Goal: Task Accomplishment & Management: Use online tool/utility

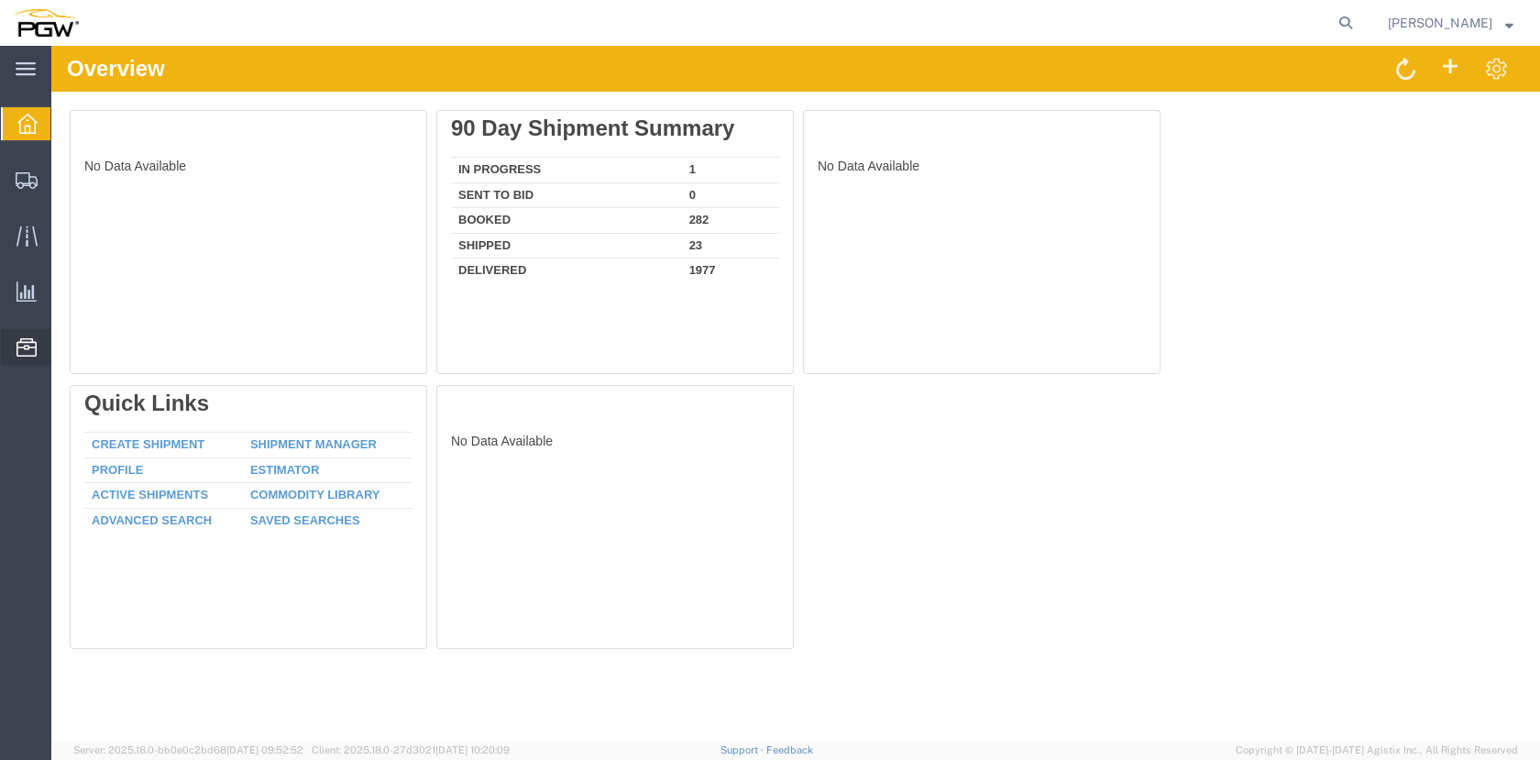
click at [0, 0] on span "Location Appointment" at bounding box center [0, 0] width 0 height 0
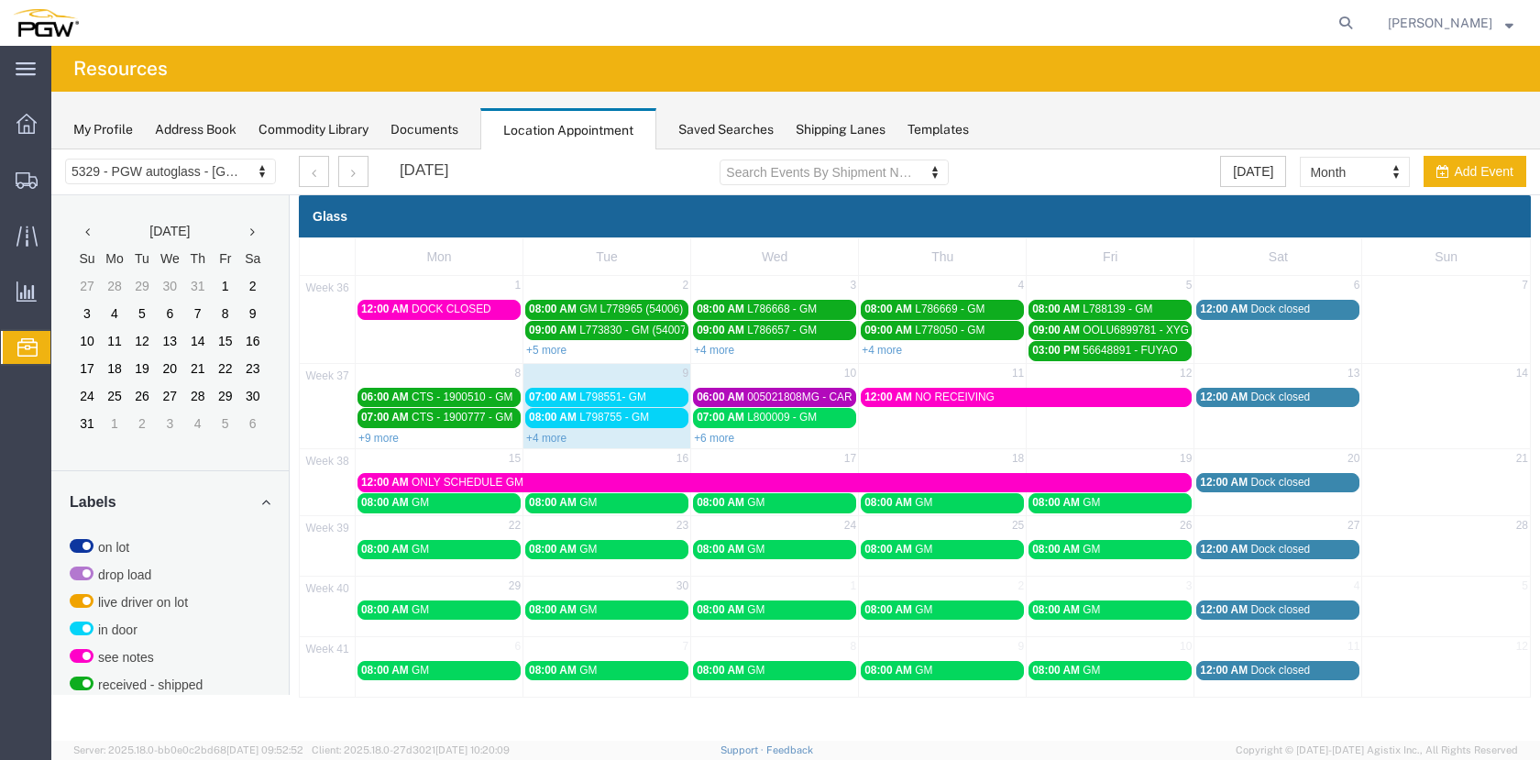
drag, startPoint x: 386, startPoint y: 442, endPoint x: 809, endPoint y: 533, distance: 433.2
click at [387, 443] on link "+9 more" at bounding box center [378, 438] width 40 height 13
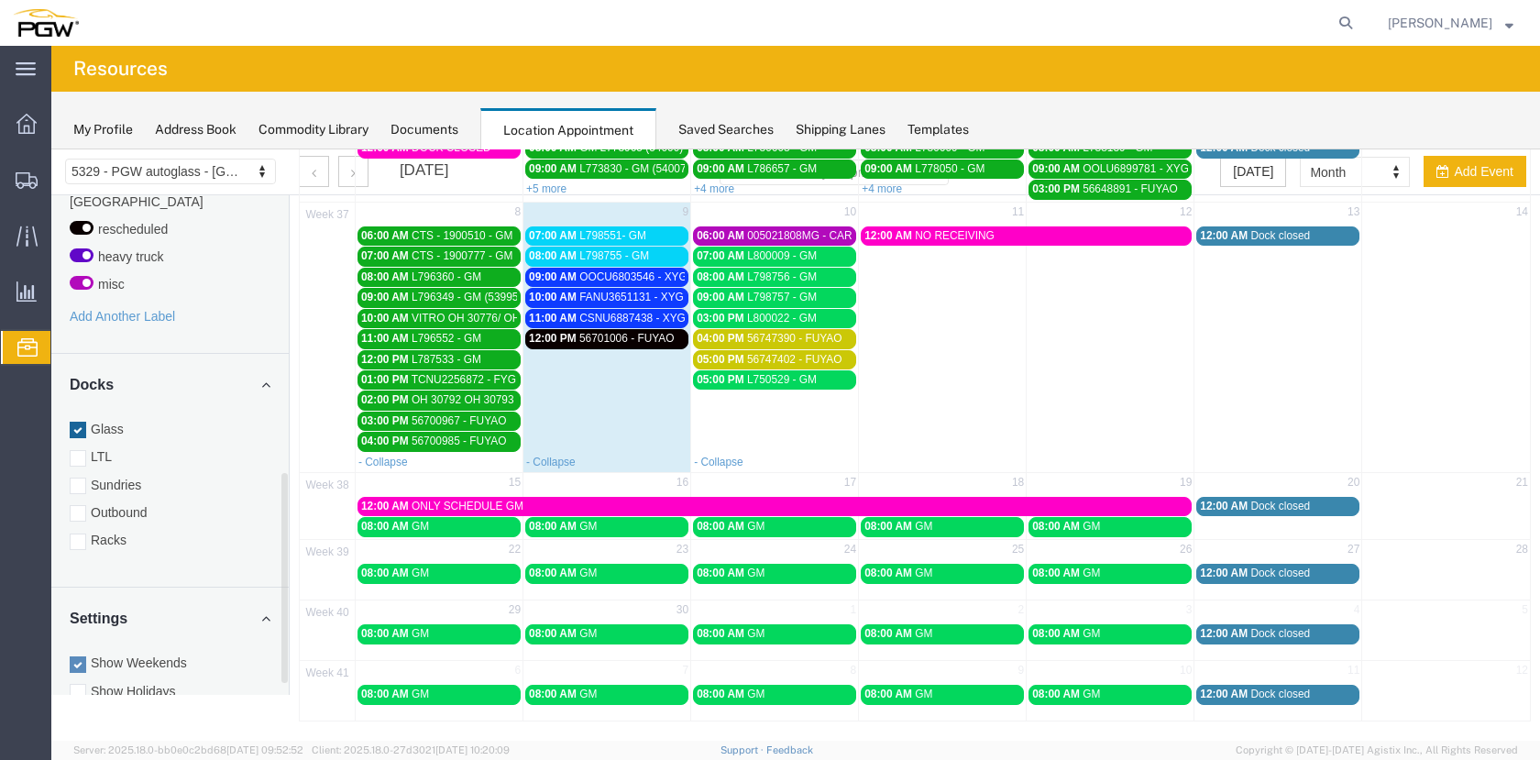
scroll to position [690, 0]
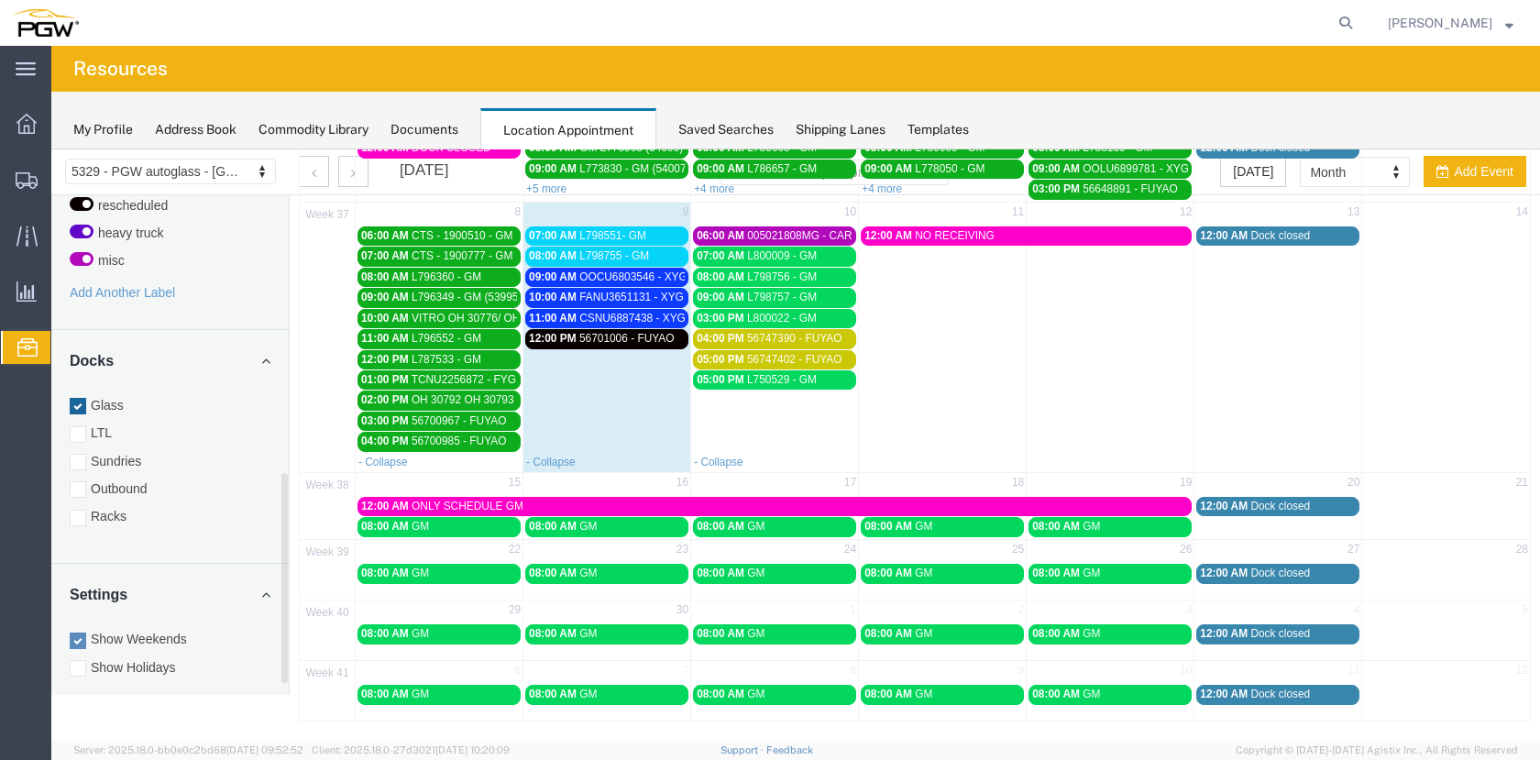
drag, startPoint x: 287, startPoint y: 396, endPoint x: 216, endPoint y: 639, distance: 252.9
click at [301, 692] on div "5329 - PGW autoglass - Chillicothe 5329 - PGW autoglass - [GEOGRAPHIC_DATA] [DA…" at bounding box center [795, 354] width 1488 height 733
click at [76, 510] on div at bounding box center [78, 518] width 16 height 16
click at [51, 149] on input "Racks" at bounding box center [51, 149] width 0 height 0
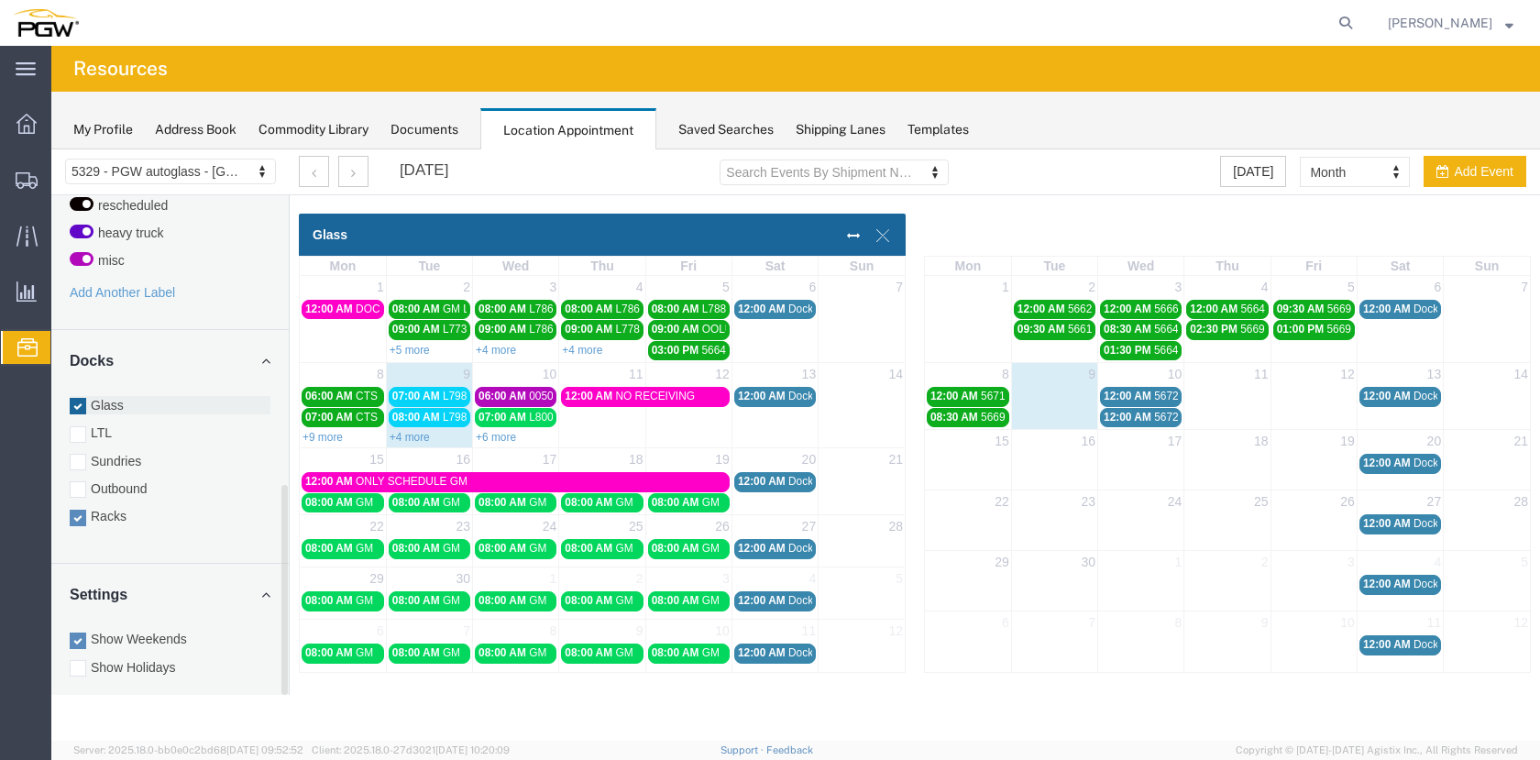
click at [80, 398] on div at bounding box center [78, 406] width 16 height 16
click at [51, 149] on input "Glass" at bounding box center [51, 149] width 0 height 0
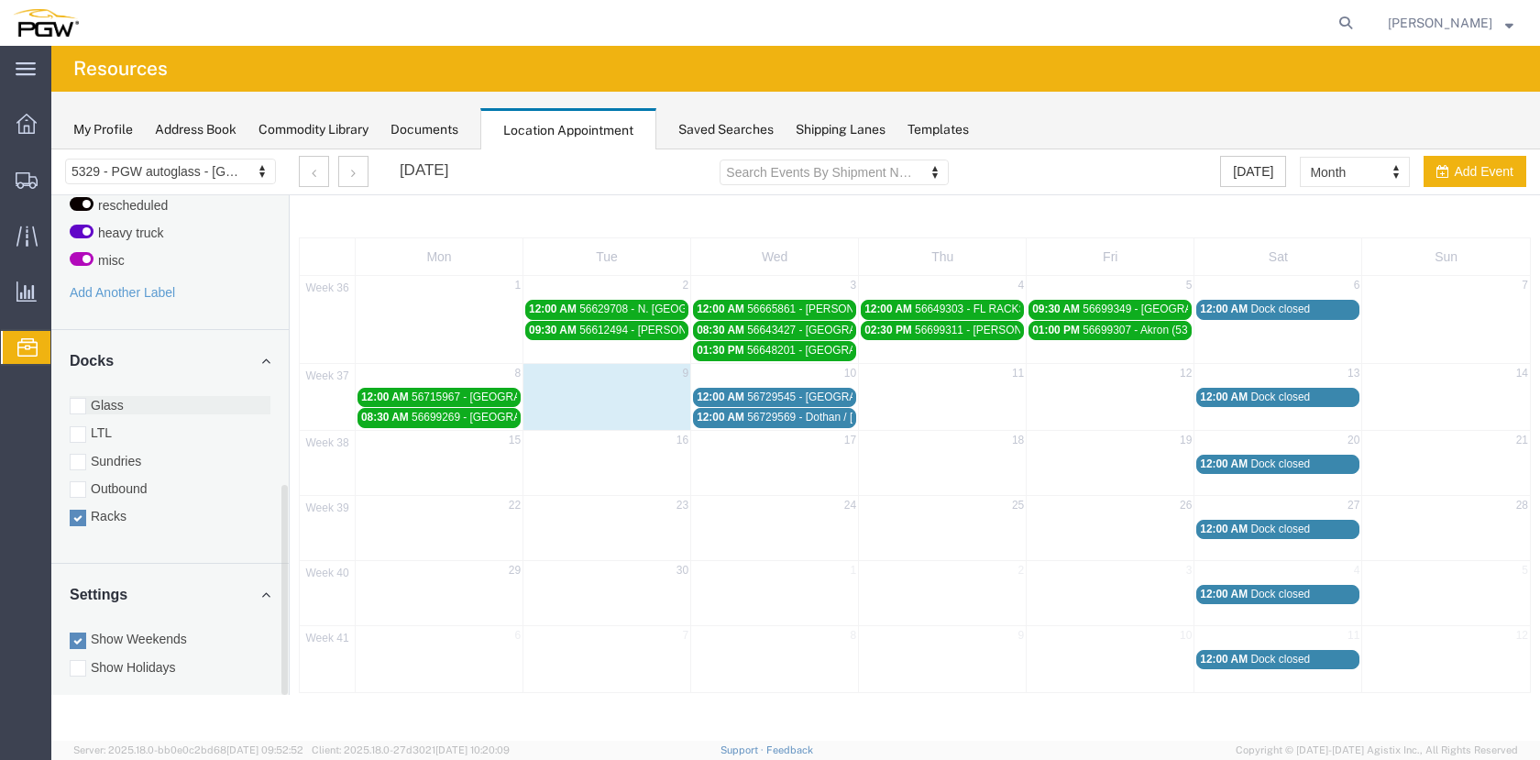
click at [77, 398] on div at bounding box center [78, 406] width 16 height 16
click at [51, 149] on input "Glass" at bounding box center [51, 149] width 0 height 0
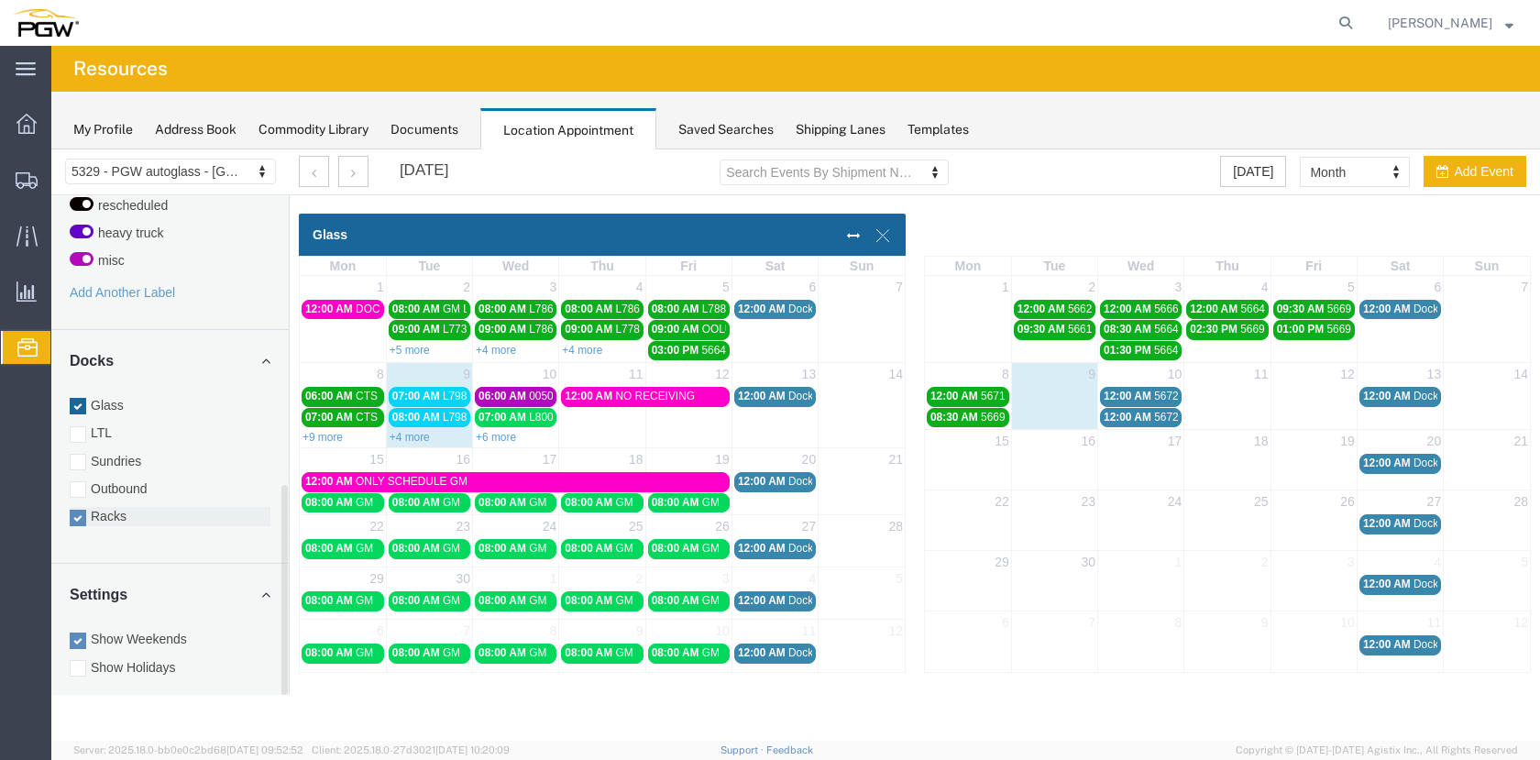
drag, startPoint x: 76, startPoint y: 502, endPoint x: 433, endPoint y: 174, distance: 484.5
click at [76, 510] on div at bounding box center [78, 518] width 16 height 16
click at [51, 149] on input "Racks" at bounding box center [51, 149] width 0 height 0
